Goal: Task Accomplishment & Management: Complete application form

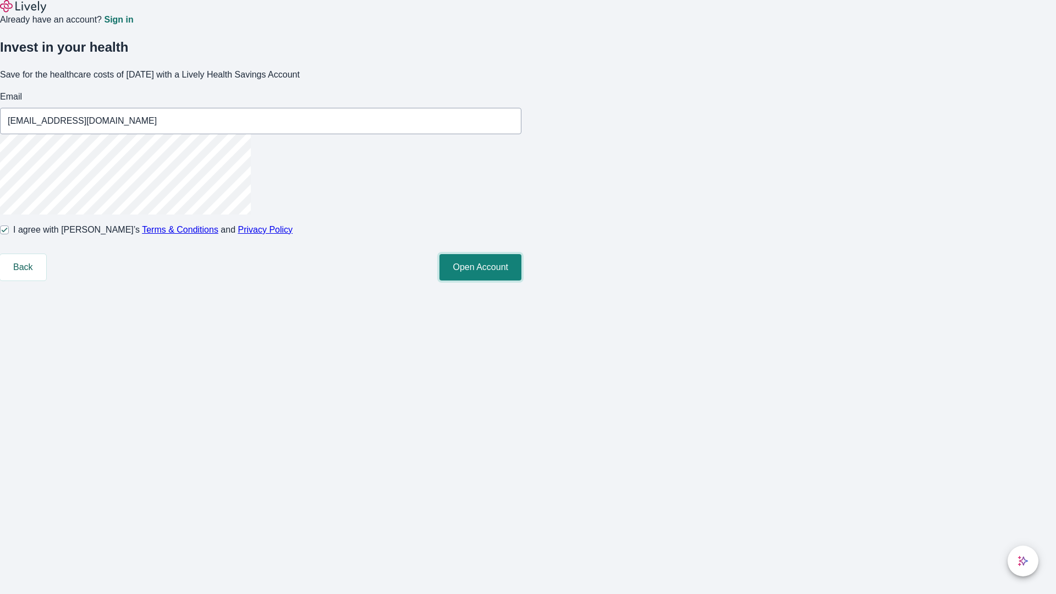
click at [521, 280] on button "Open Account" at bounding box center [480, 267] width 82 height 26
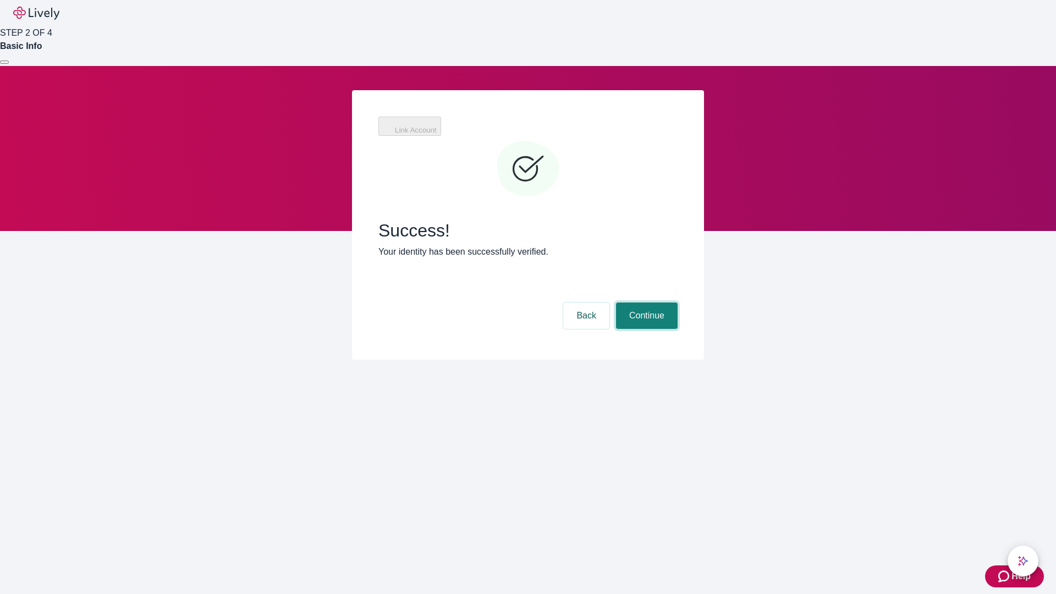
click at [645, 302] on button "Continue" at bounding box center [647, 315] width 62 height 26
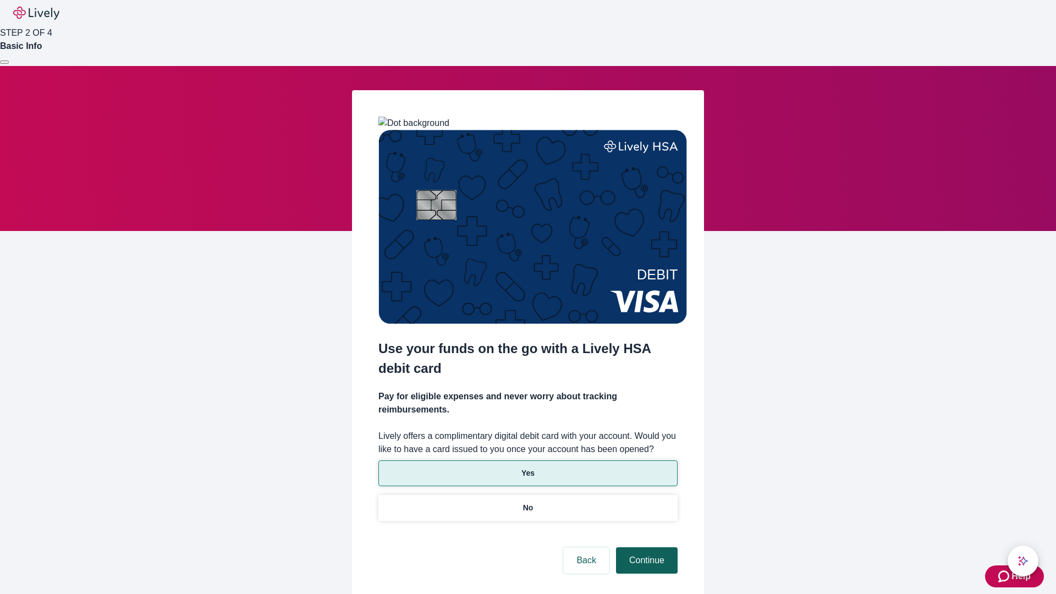
click at [527, 502] on p "No" at bounding box center [528, 508] width 10 height 12
click at [645, 547] on button "Continue" at bounding box center [647, 560] width 62 height 26
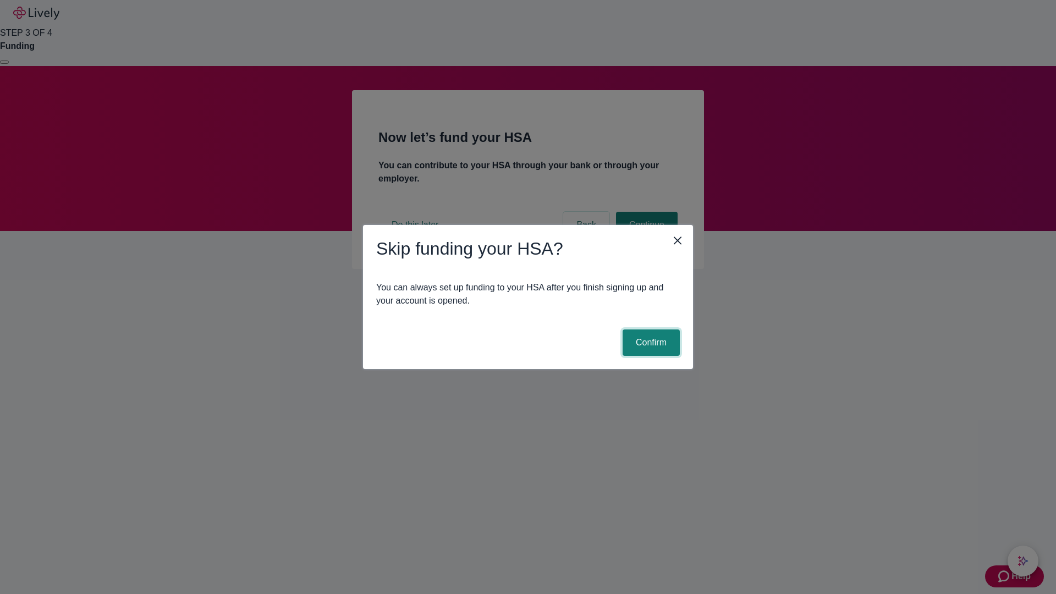
click at [649, 343] on button "Confirm" at bounding box center [650, 342] width 57 height 26
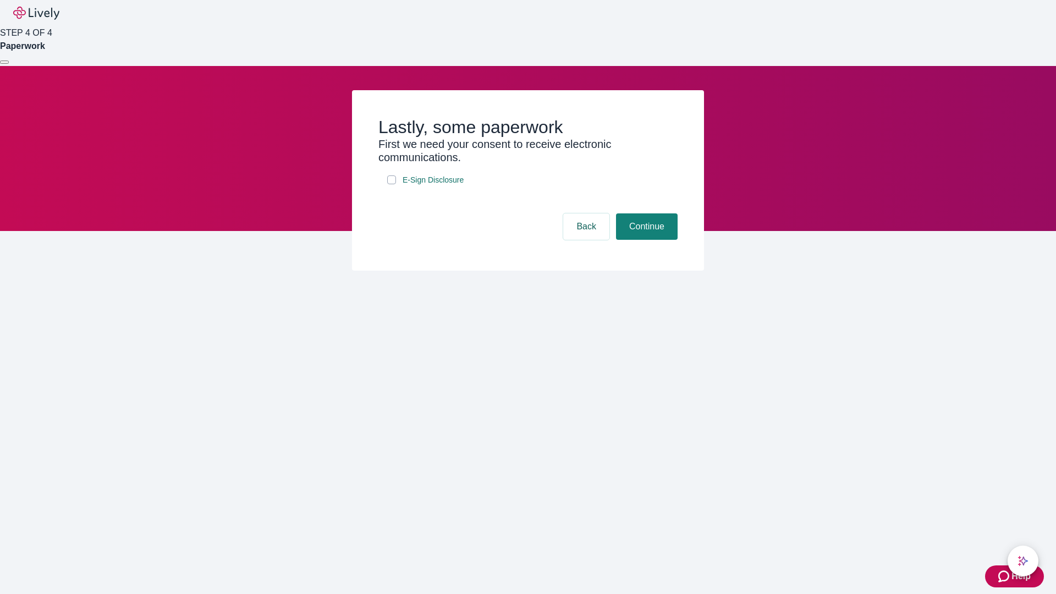
click at [392, 184] on input "E-Sign Disclosure" at bounding box center [391, 179] width 9 height 9
checkbox input "true"
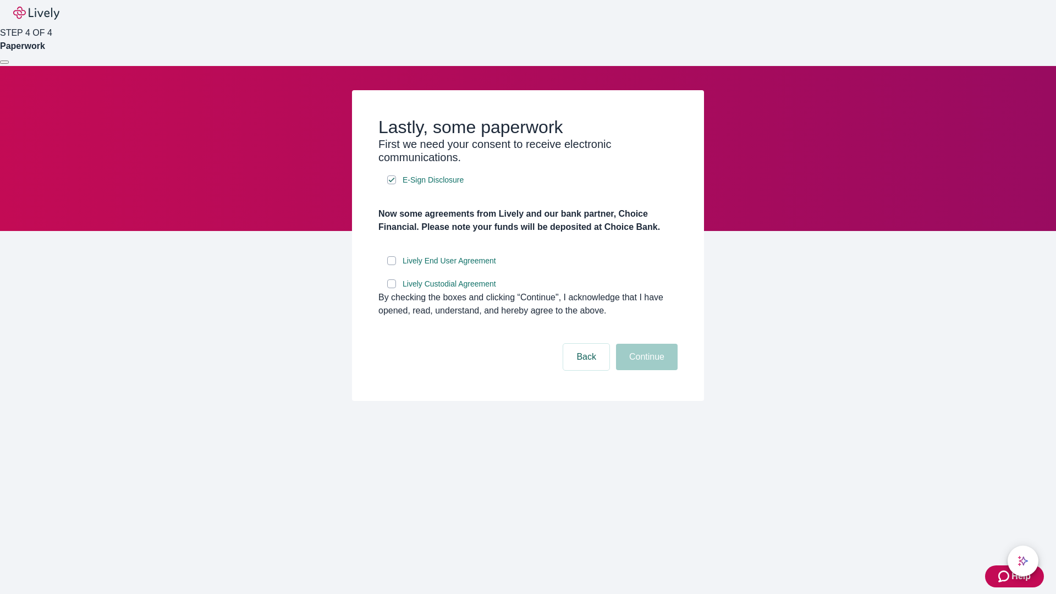
click at [392, 265] on input "Lively End User Agreement" at bounding box center [391, 260] width 9 height 9
checkbox input "true"
click at [392, 288] on input "Lively Custodial Agreement" at bounding box center [391, 283] width 9 height 9
checkbox input "true"
click at [645, 370] on button "Continue" at bounding box center [647, 357] width 62 height 26
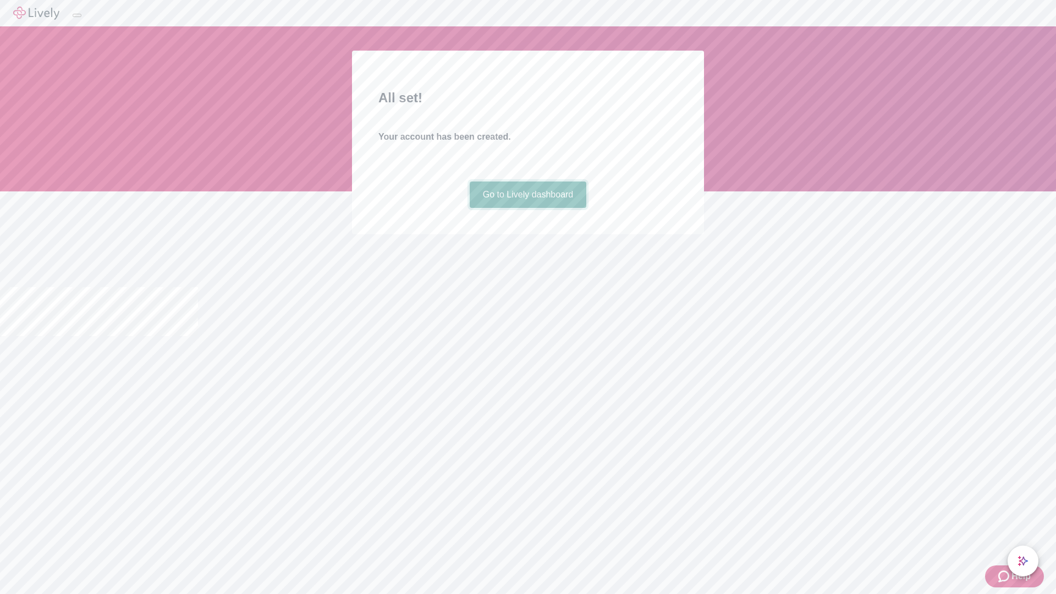
click at [527, 208] on link "Go to Lively dashboard" at bounding box center [528, 194] width 117 height 26
